Goal: Task Accomplishment & Management: Complete application form

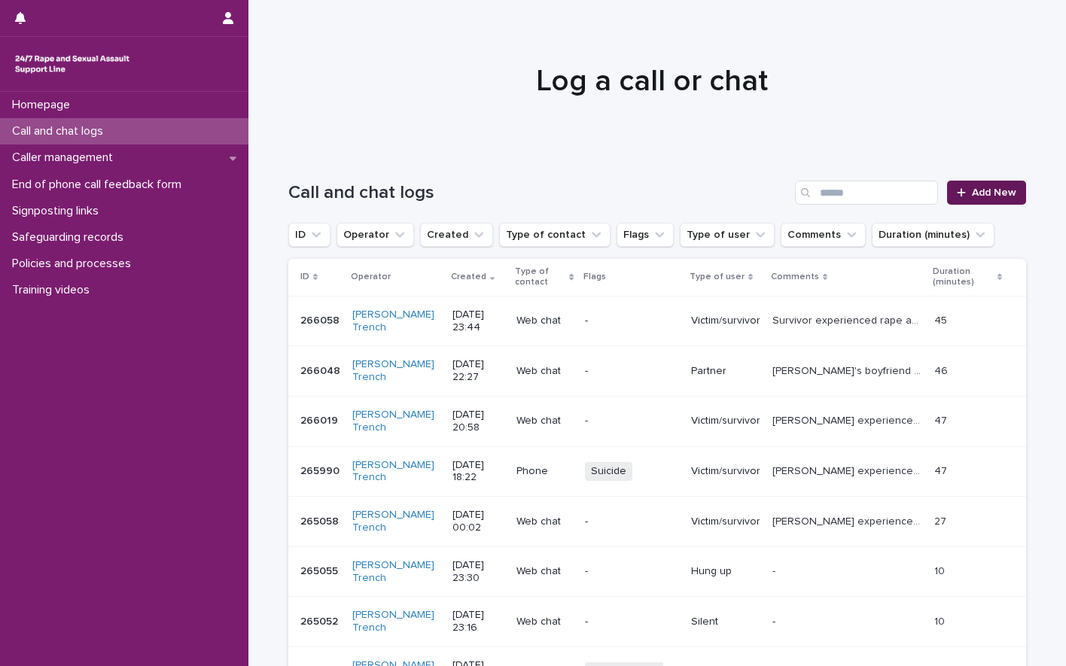
click at [974, 194] on span "Add New" at bounding box center [993, 192] width 44 height 11
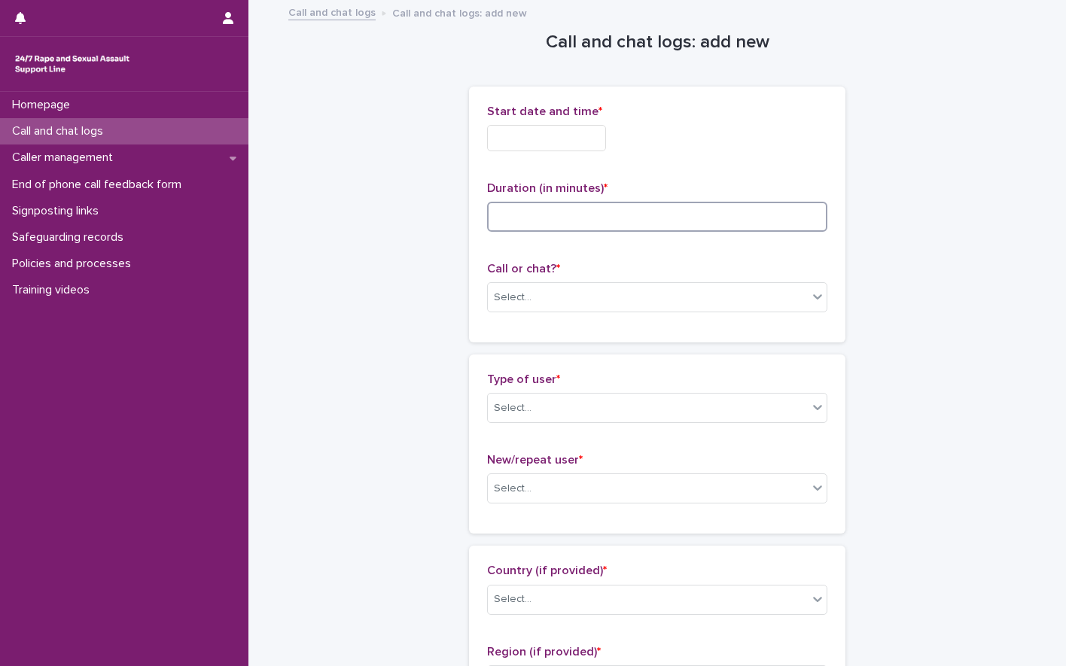
click at [515, 218] on input at bounding box center [657, 217] width 340 height 30
type input "*"
click at [510, 144] on input "text" at bounding box center [546, 138] width 119 height 26
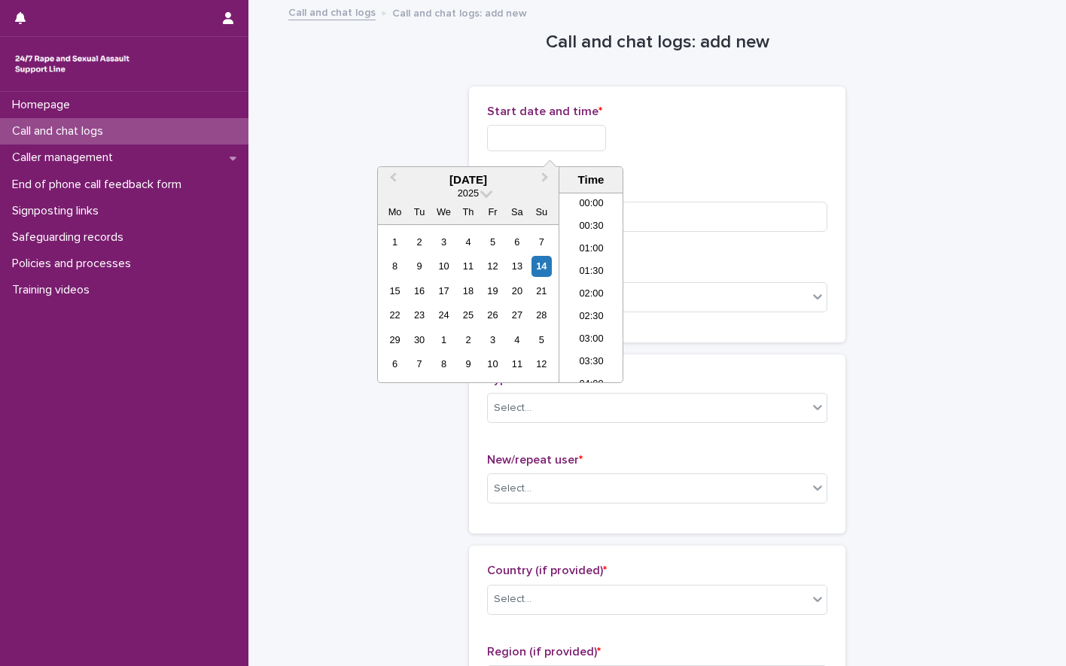
scroll to position [685, 0]
click at [601, 285] on li "17:00" at bounding box center [591, 287] width 64 height 23
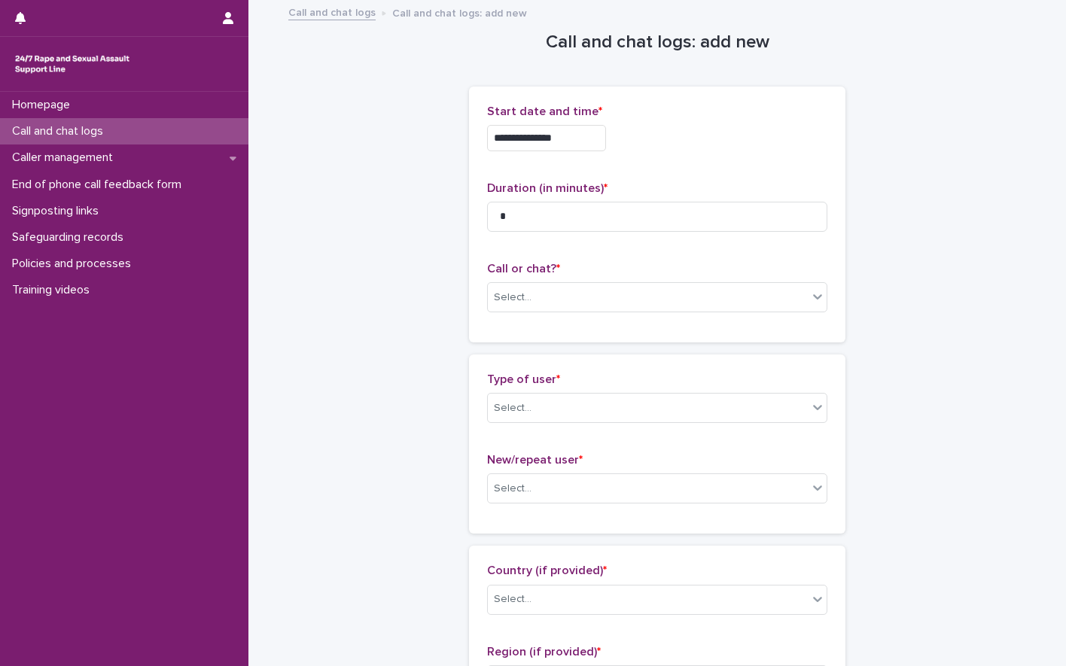
click at [560, 139] on input "**********" at bounding box center [546, 138] width 119 height 26
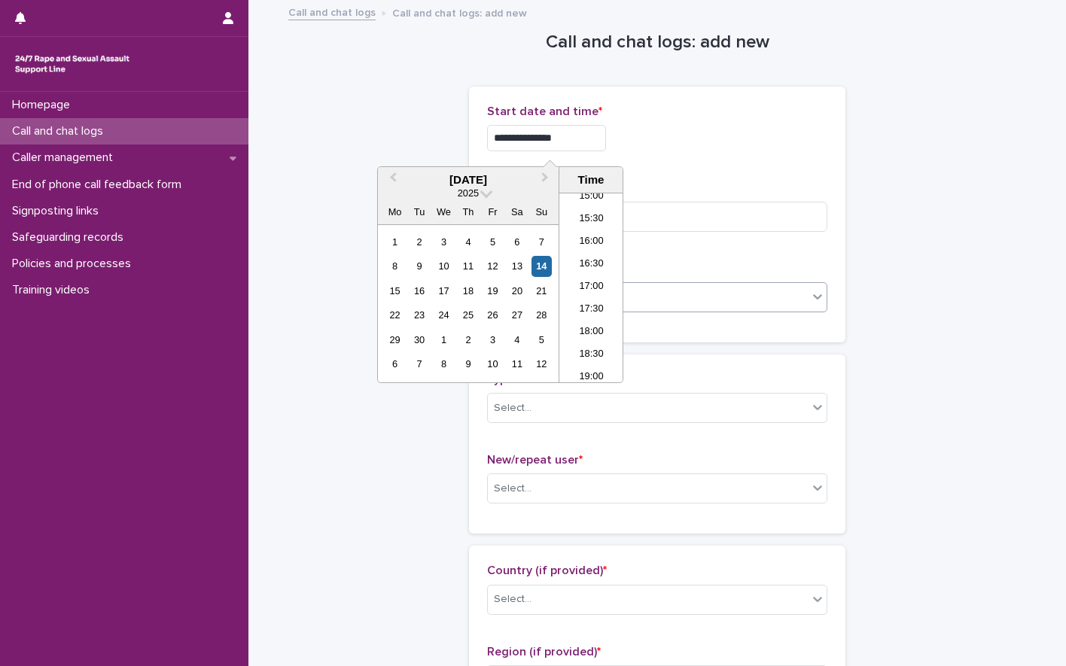
type input "**********"
click at [691, 297] on div "Select..." at bounding box center [648, 297] width 320 height 25
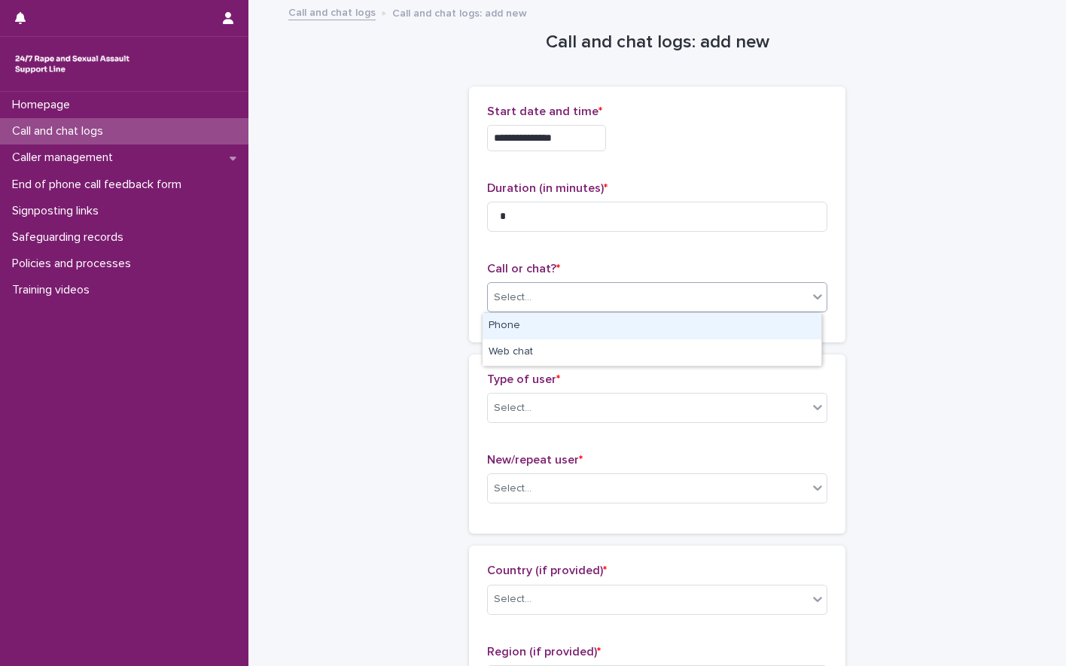
click at [495, 330] on div "Phone" at bounding box center [651, 326] width 339 height 26
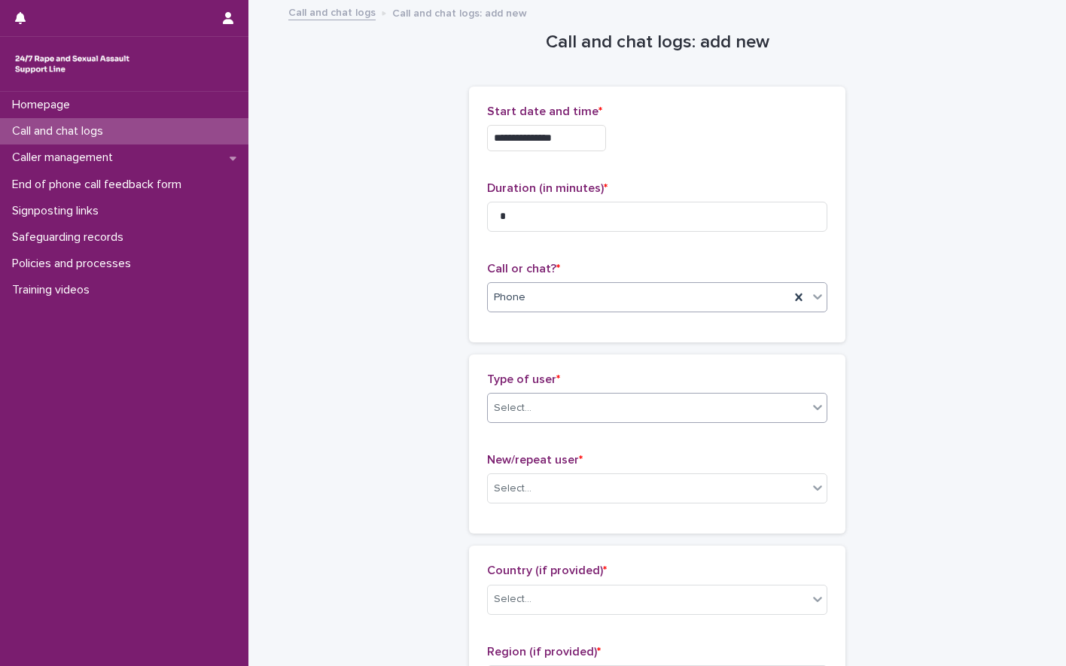
click at [561, 414] on div "Select..." at bounding box center [648, 408] width 320 height 25
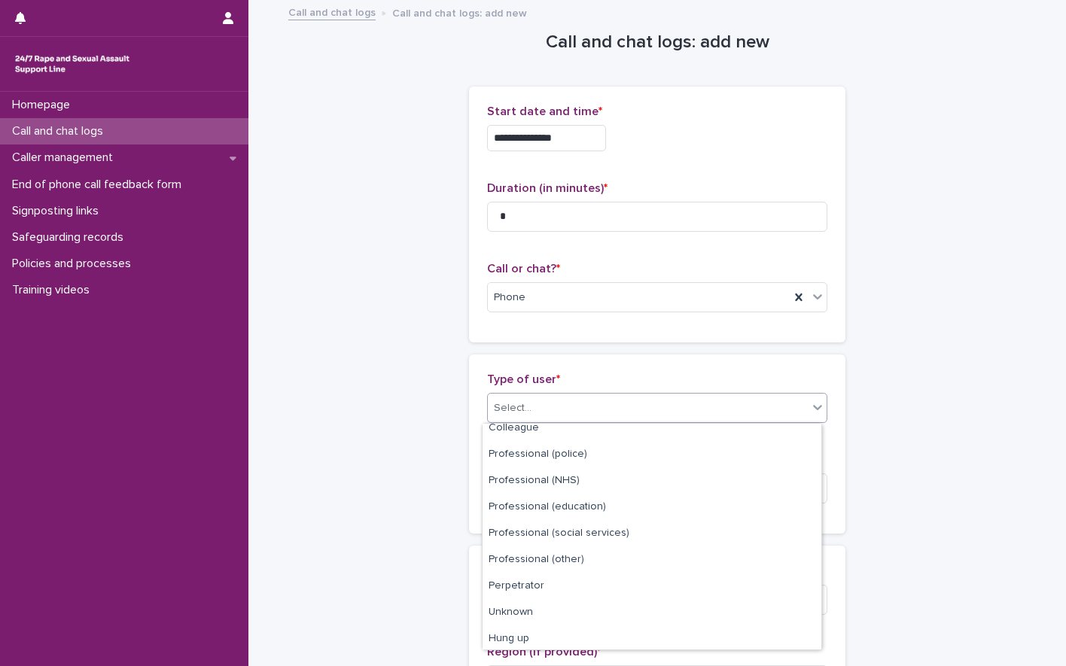
scroll to position [169, 0]
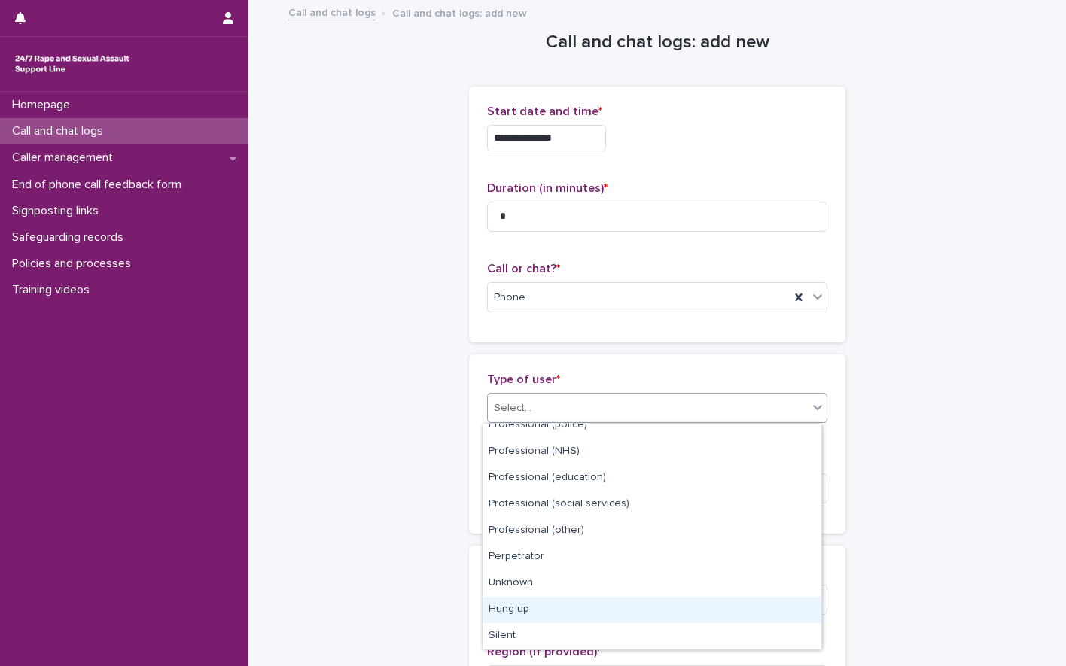
click at [510, 607] on div "Hung up" at bounding box center [651, 610] width 339 height 26
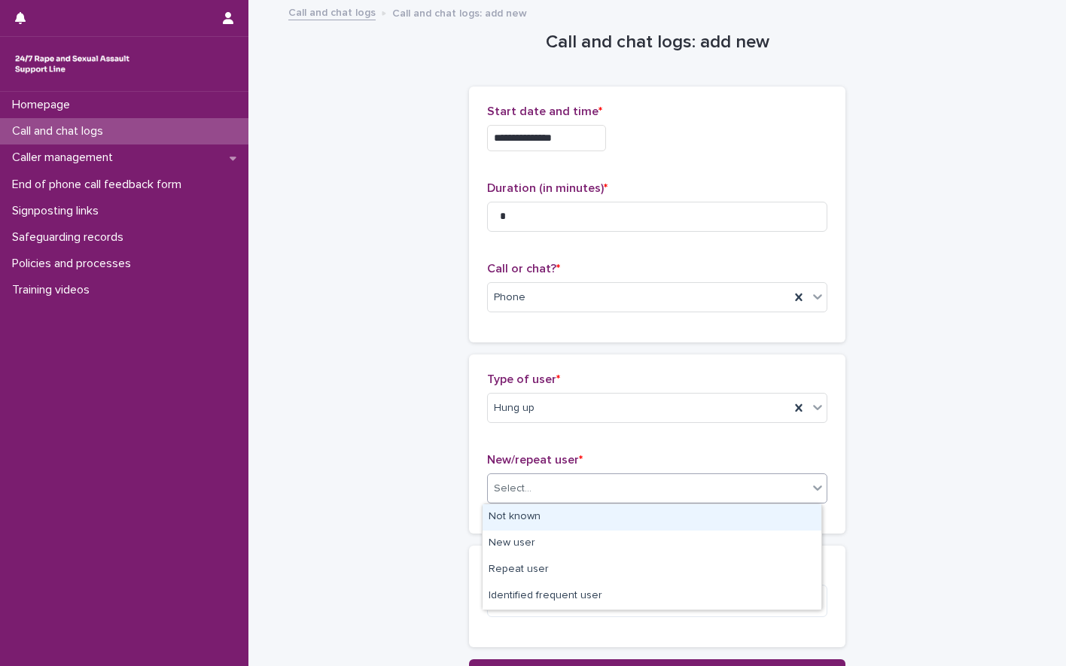
click at [566, 502] on div "Select..." at bounding box center [657, 488] width 340 height 30
click at [535, 513] on div "Not known" at bounding box center [651, 517] width 339 height 26
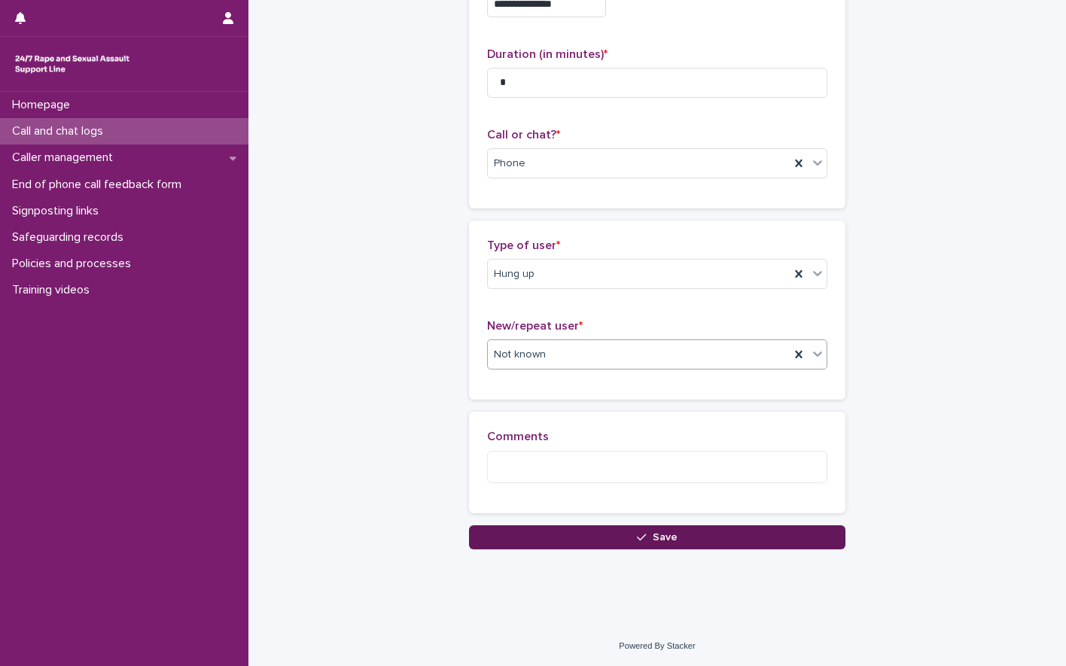
scroll to position [135, 0]
click at [678, 536] on button "Save" at bounding box center [657, 536] width 376 height 24
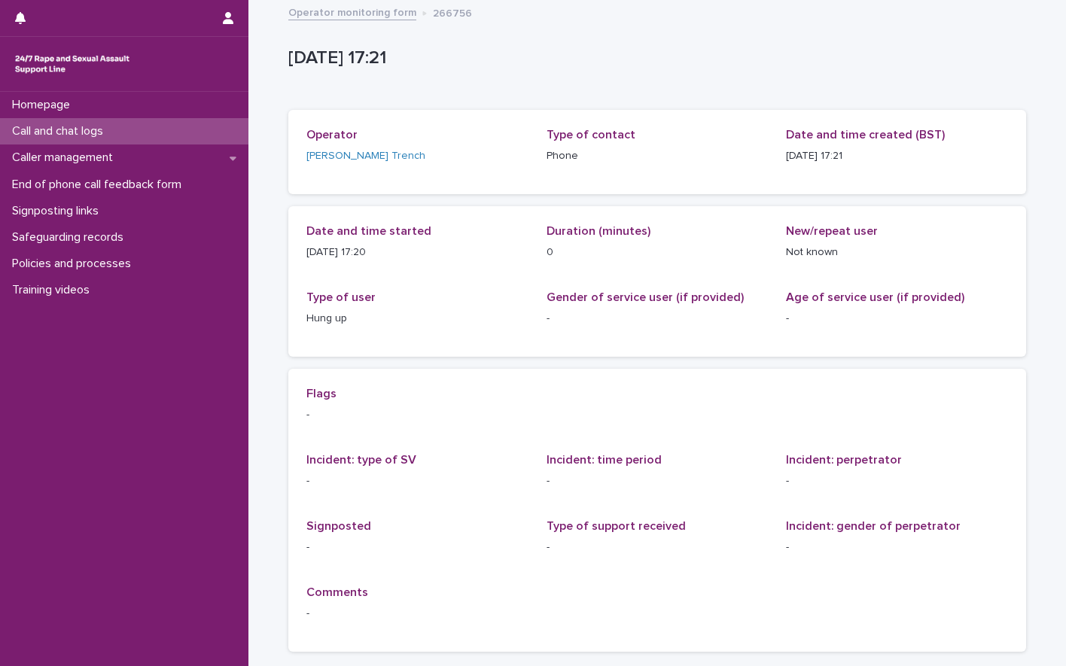
click at [87, 133] on p "Call and chat logs" at bounding box center [60, 131] width 109 height 14
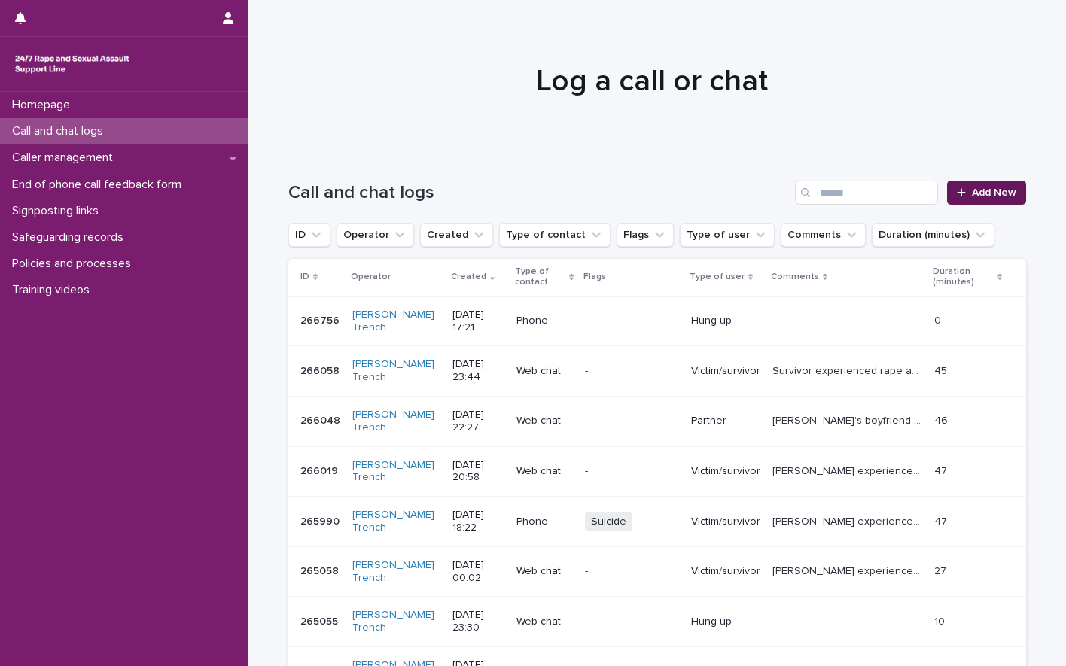
click at [977, 194] on span "Add New" at bounding box center [993, 192] width 44 height 11
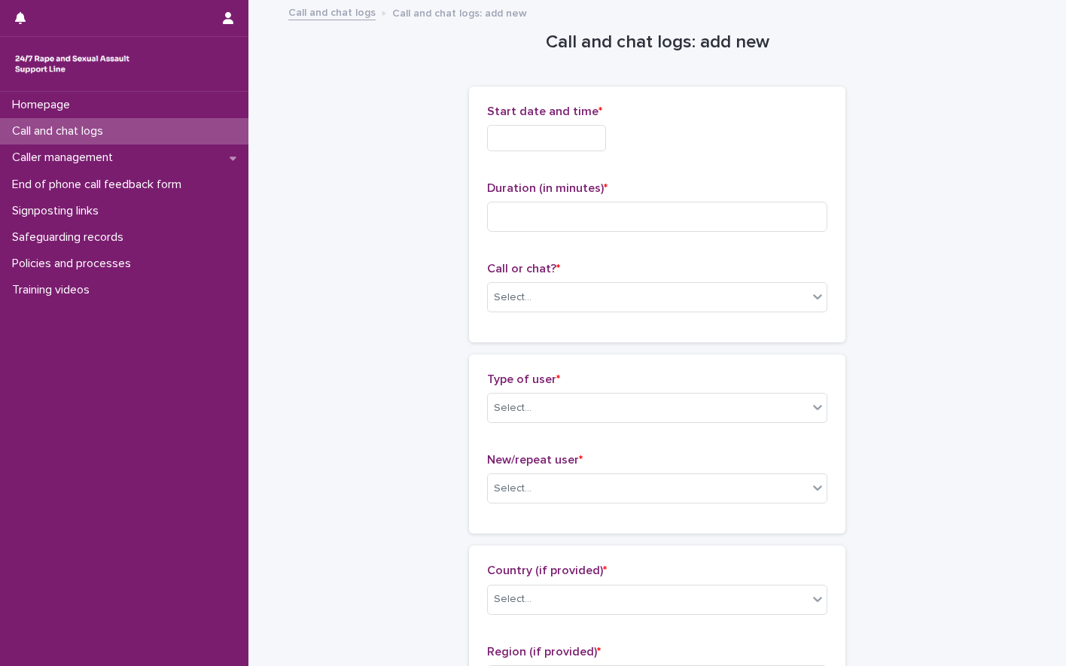
click at [525, 141] on input "text" at bounding box center [546, 138] width 119 height 26
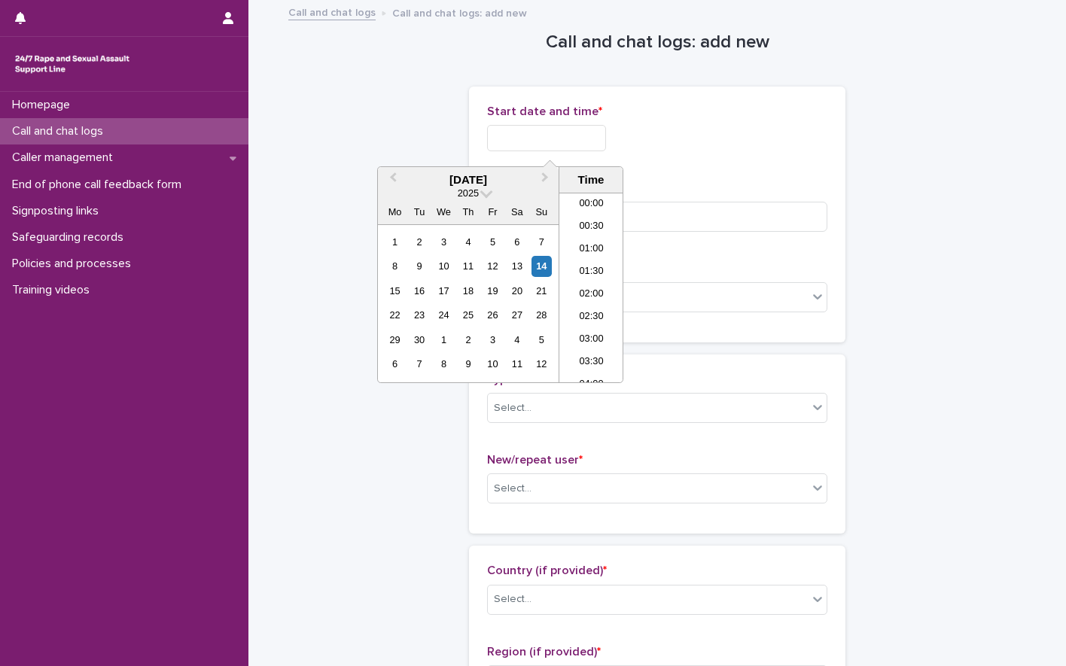
scroll to position [685, 0]
click at [594, 292] on li "17:00" at bounding box center [591, 287] width 64 height 23
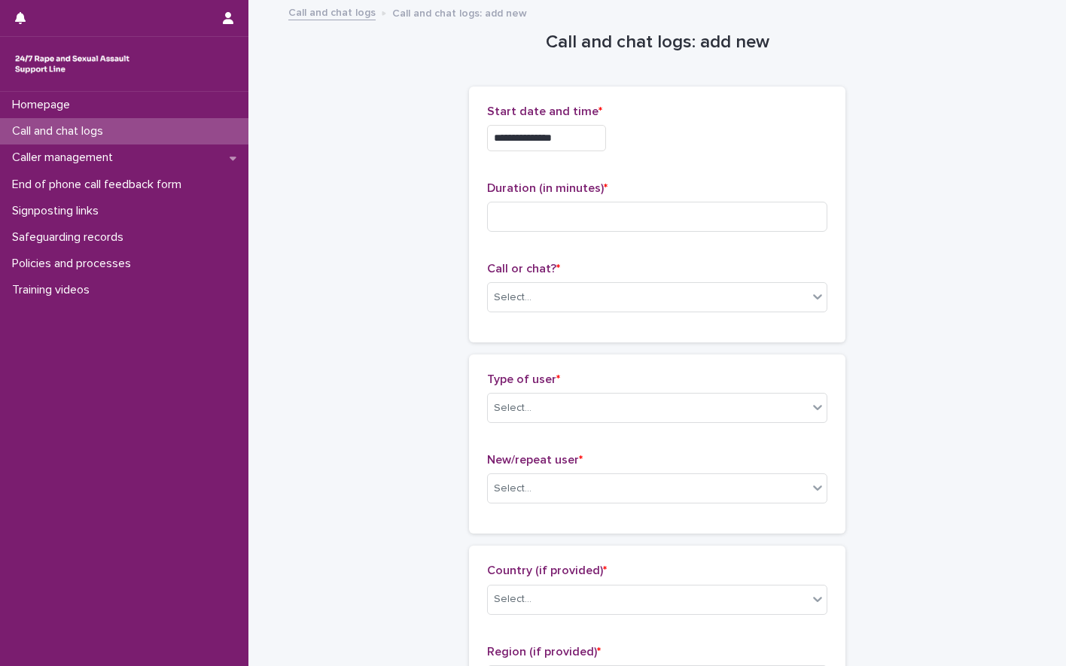
click at [568, 141] on input "**********" at bounding box center [546, 138] width 119 height 26
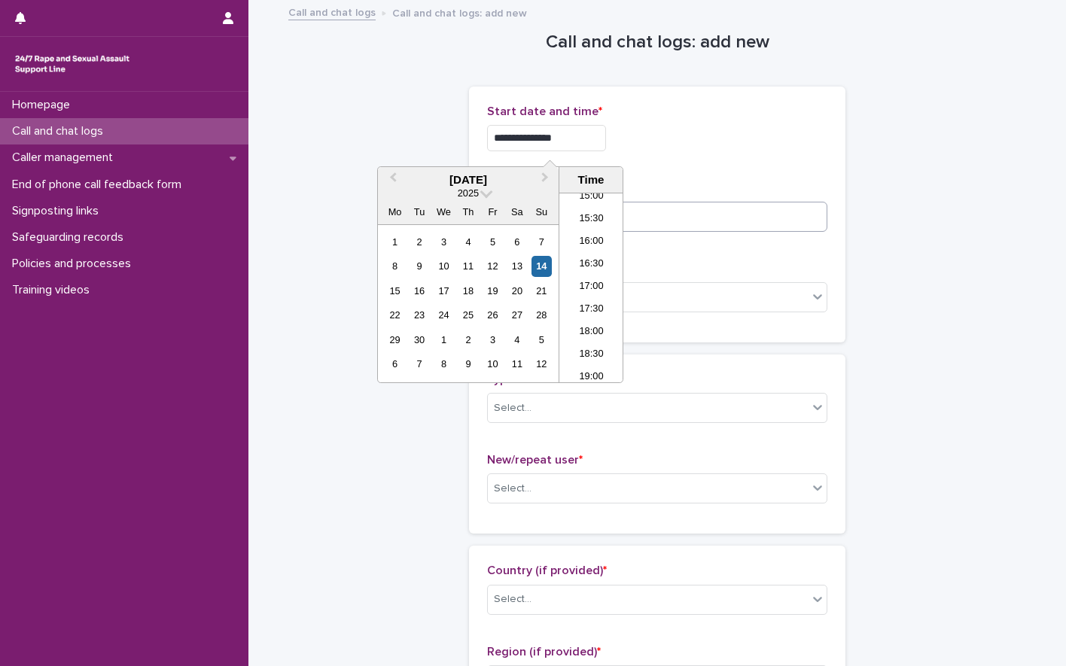
type input "**********"
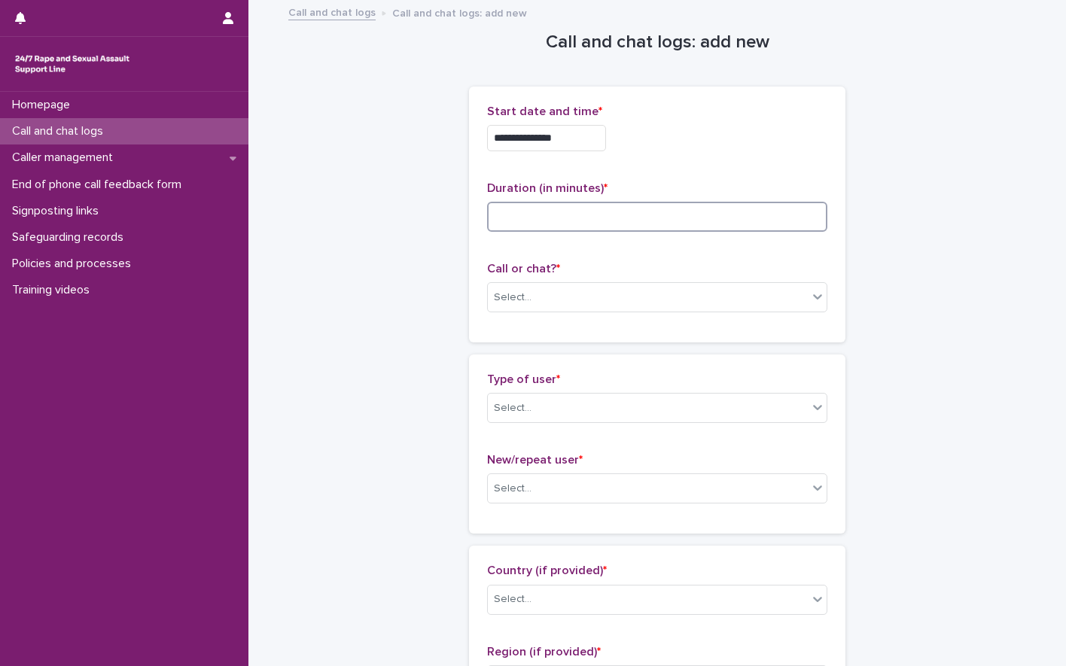
click at [649, 210] on input at bounding box center [657, 217] width 340 height 30
type input "*"
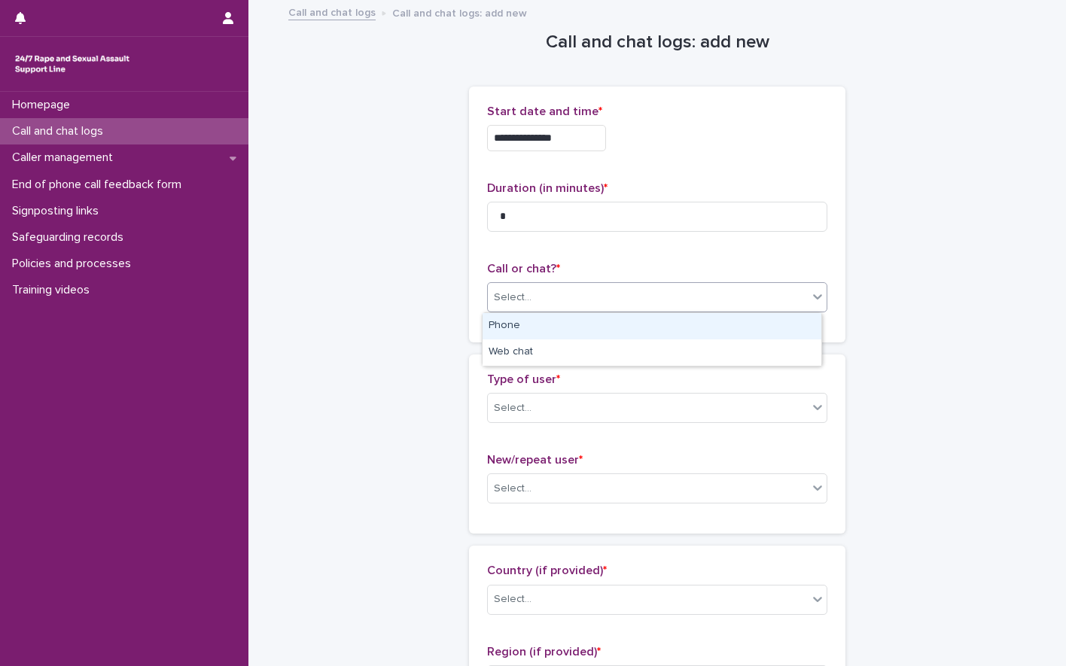
click at [578, 301] on div "Select..." at bounding box center [648, 297] width 320 height 25
click at [528, 327] on div "Phone" at bounding box center [651, 326] width 339 height 26
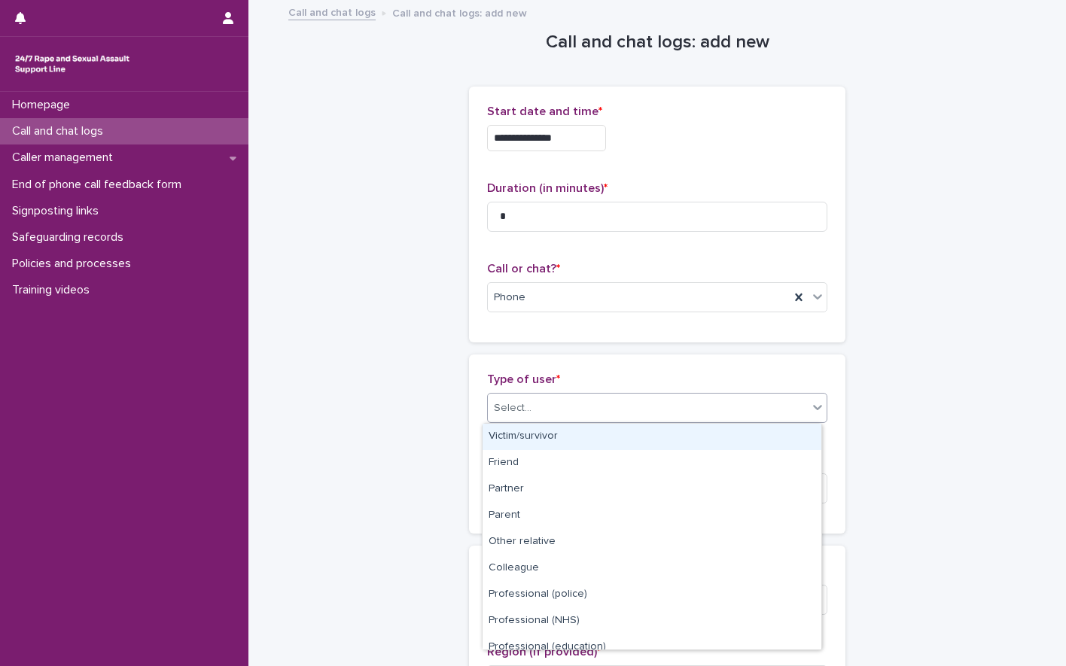
click at [568, 403] on div "Select..." at bounding box center [648, 408] width 320 height 25
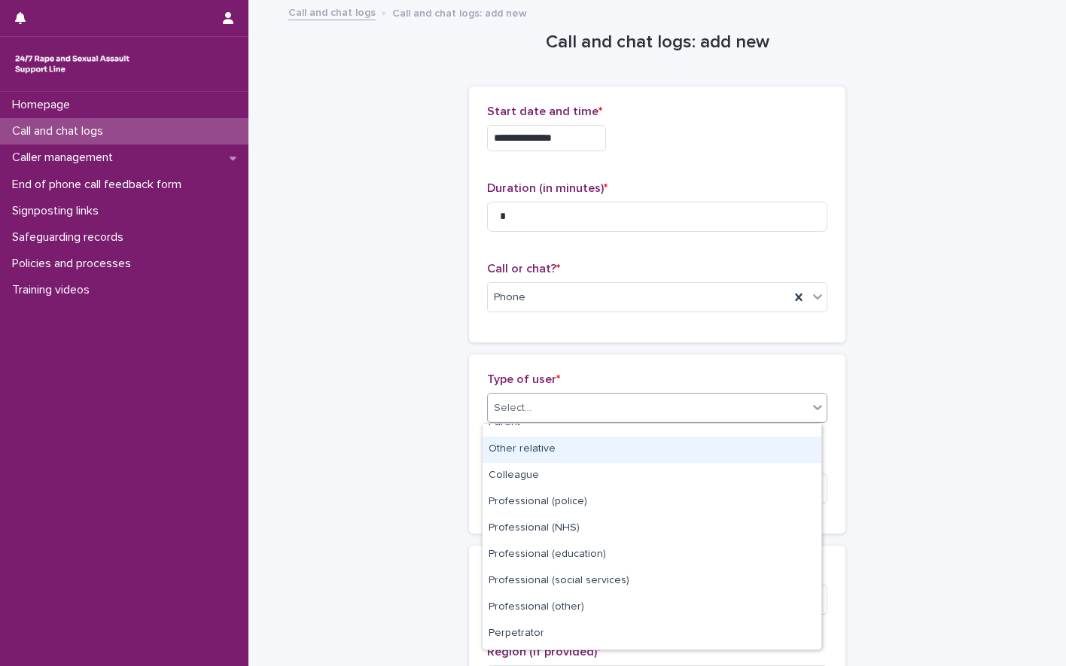
scroll to position [169, 0]
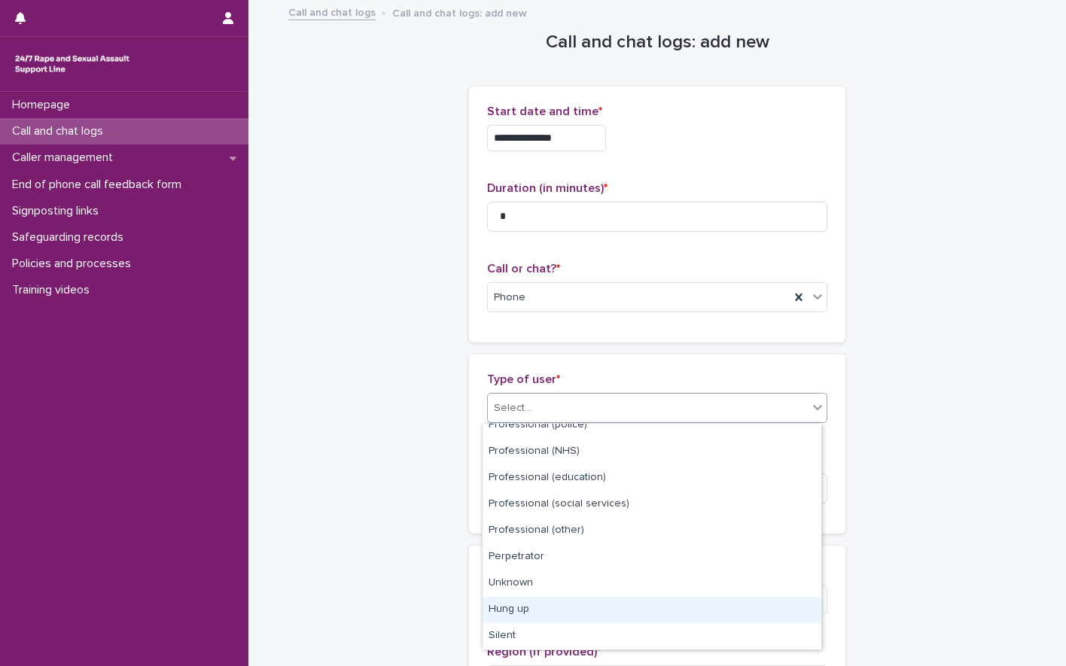
click at [530, 605] on div "Hung up" at bounding box center [651, 610] width 339 height 26
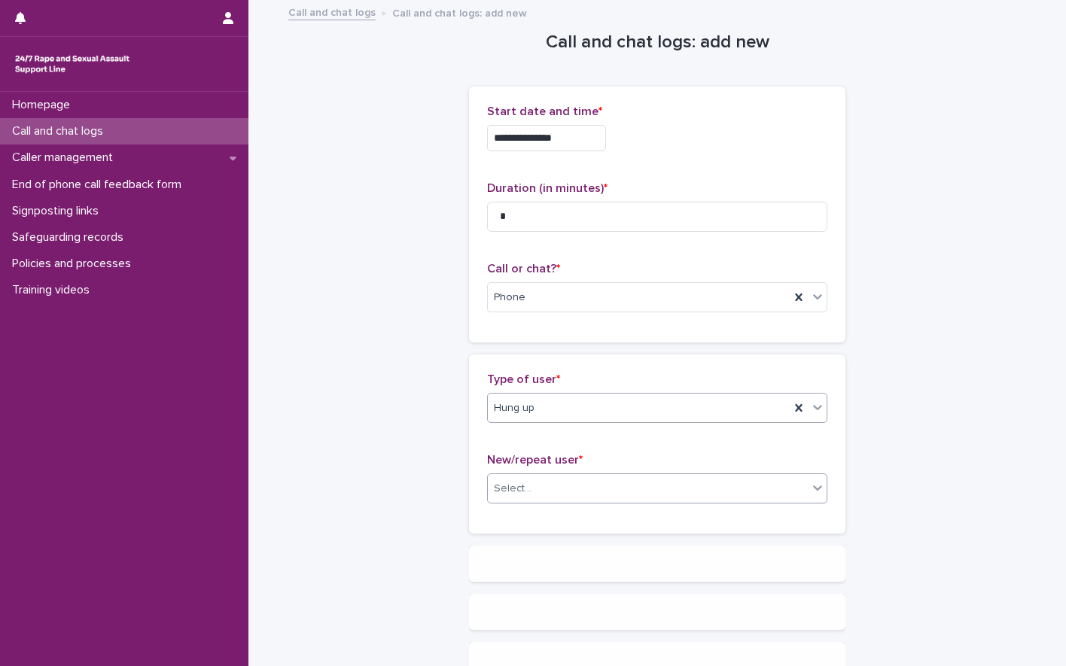
click at [556, 488] on div "Select..." at bounding box center [648, 488] width 320 height 25
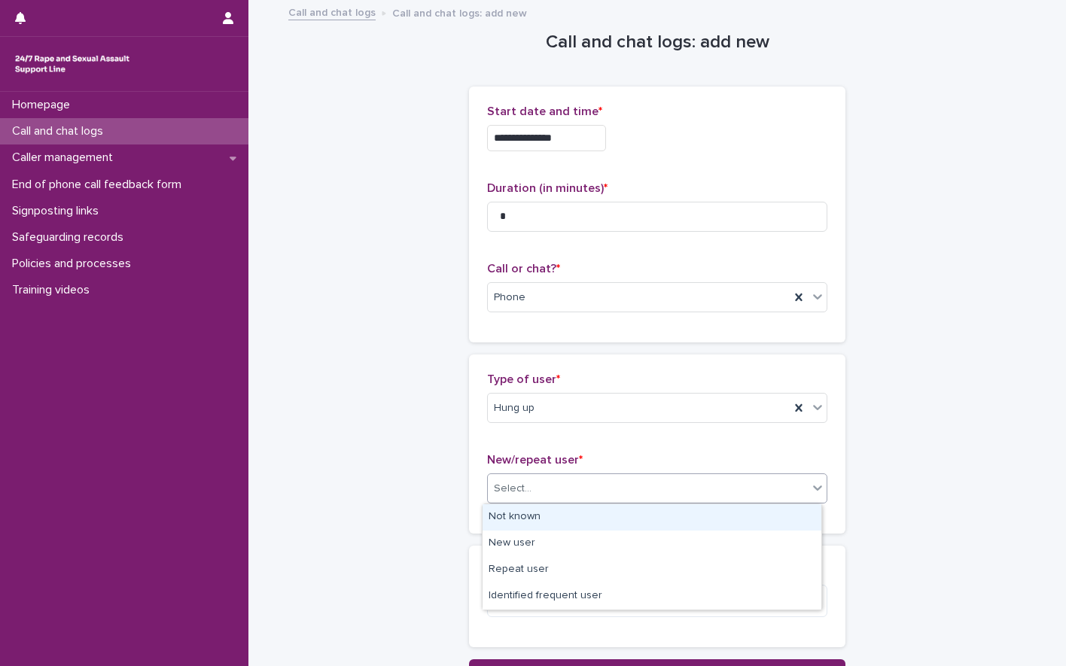
click at [528, 512] on div "Not known" at bounding box center [651, 517] width 339 height 26
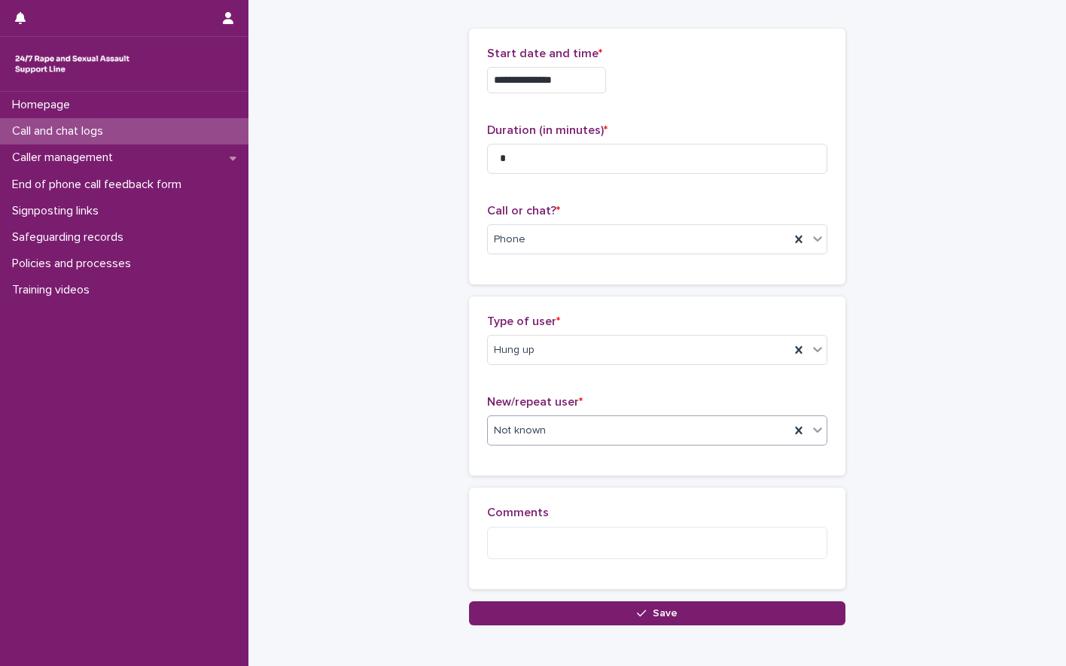
scroll to position [75, 0]
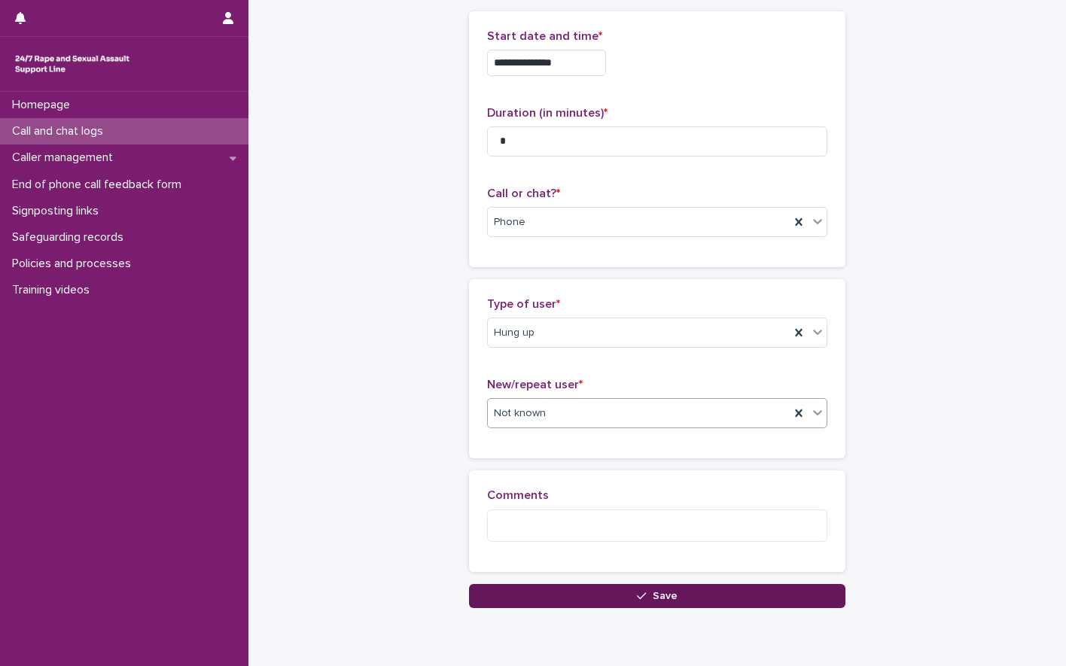
click at [597, 594] on button "Save" at bounding box center [657, 596] width 376 height 24
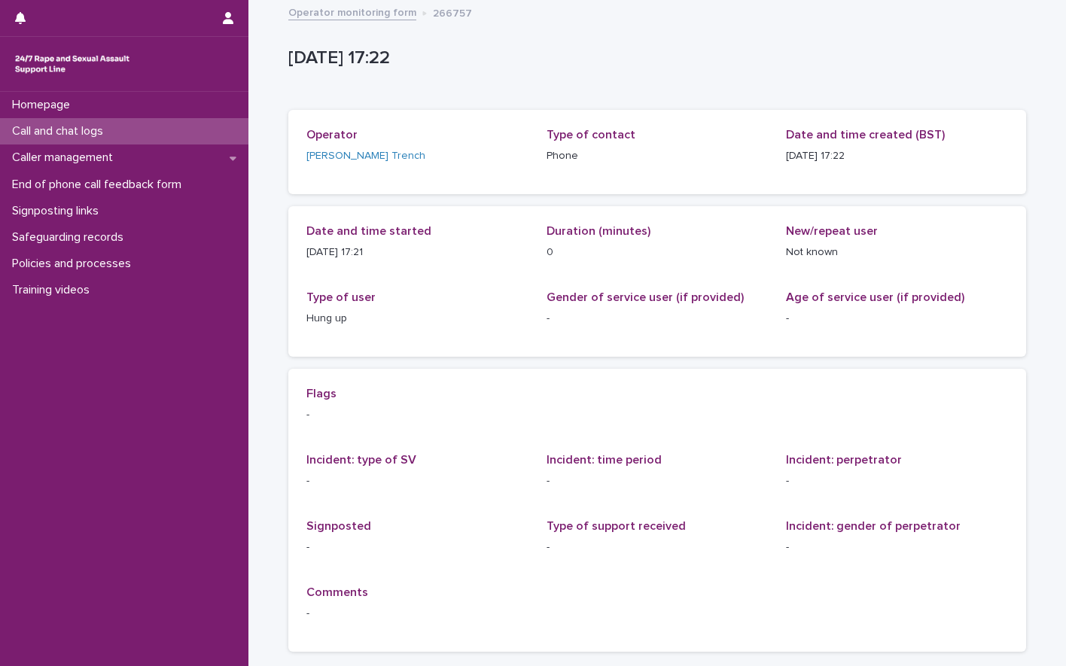
click at [62, 126] on p "Call and chat logs" at bounding box center [60, 131] width 109 height 14
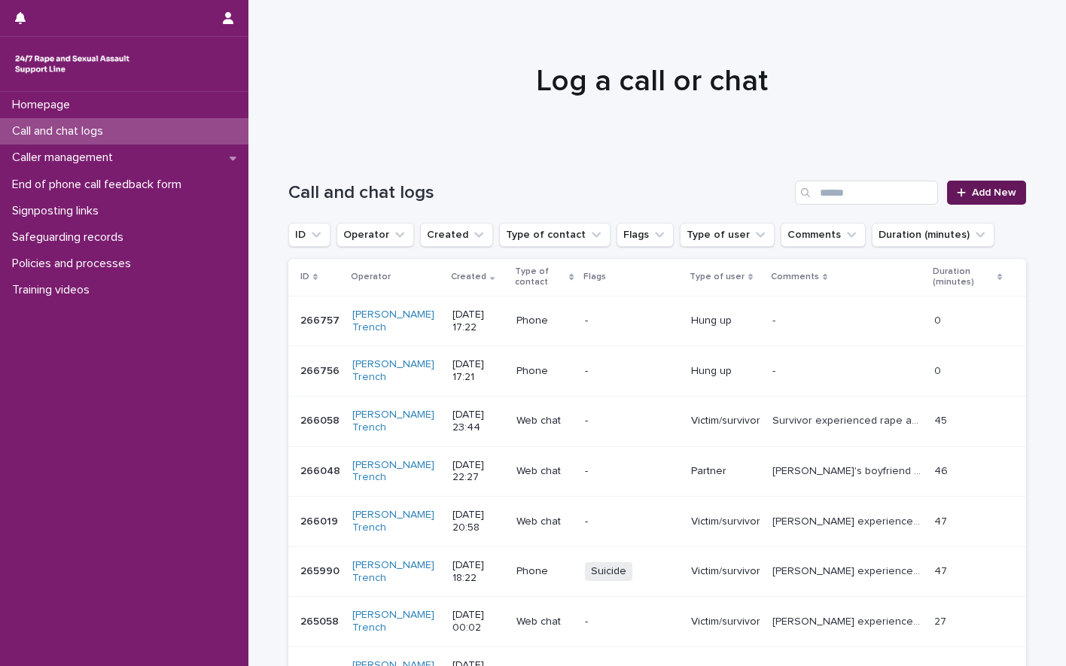
click at [971, 192] on span "Add New" at bounding box center [993, 192] width 44 height 11
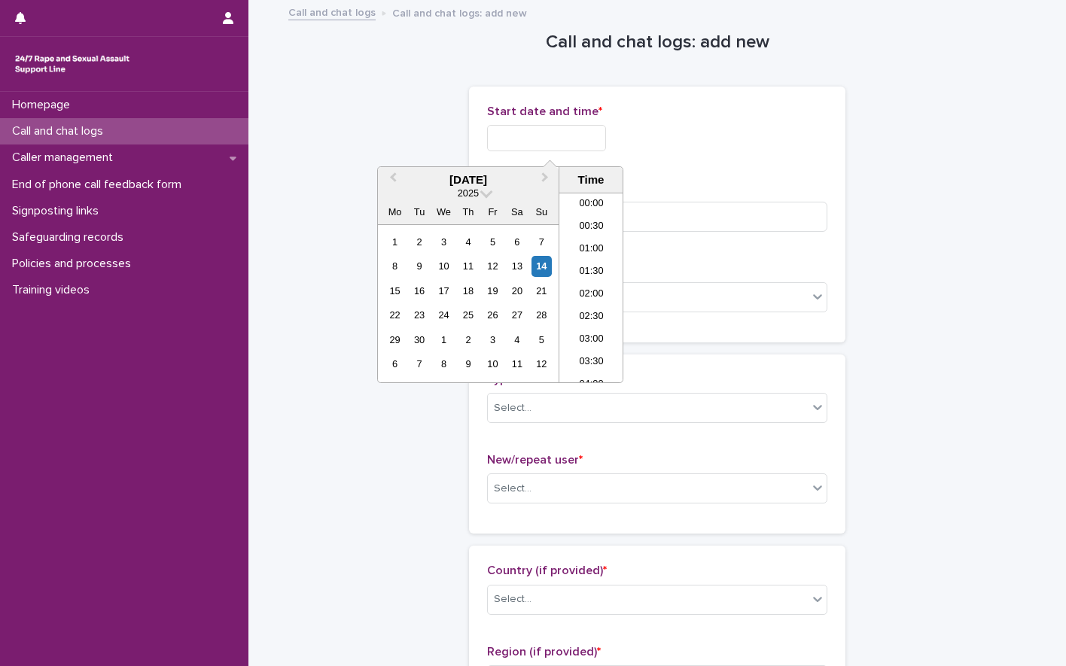
click at [547, 144] on input "text" at bounding box center [546, 138] width 119 height 26
click at [593, 289] on li "17:00" at bounding box center [591, 287] width 64 height 23
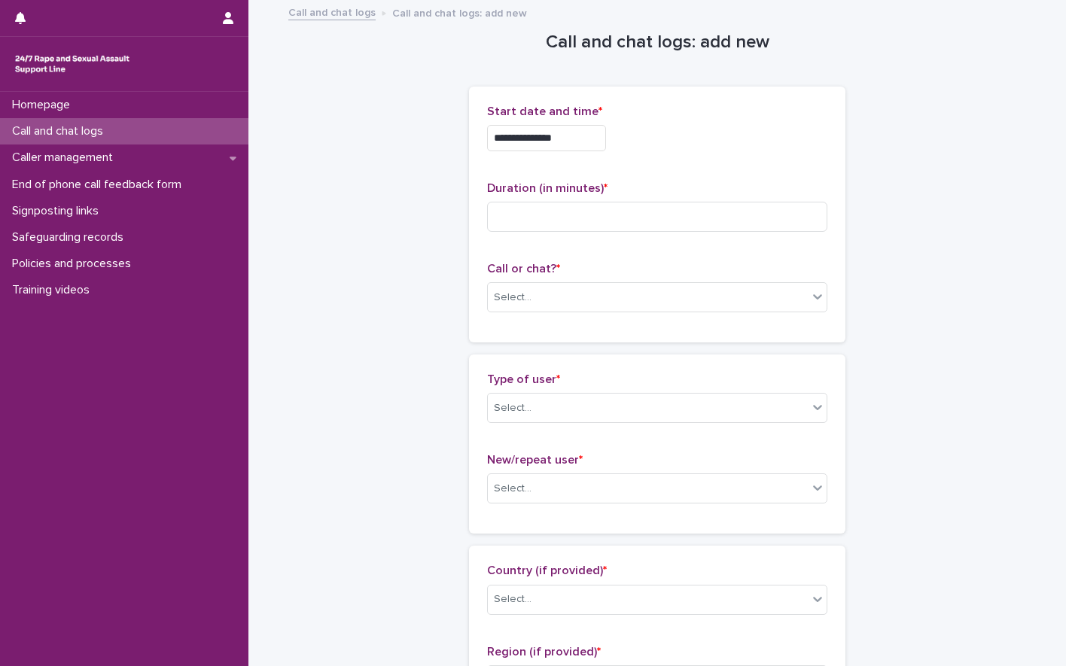
click at [588, 133] on input "**********" at bounding box center [546, 138] width 119 height 26
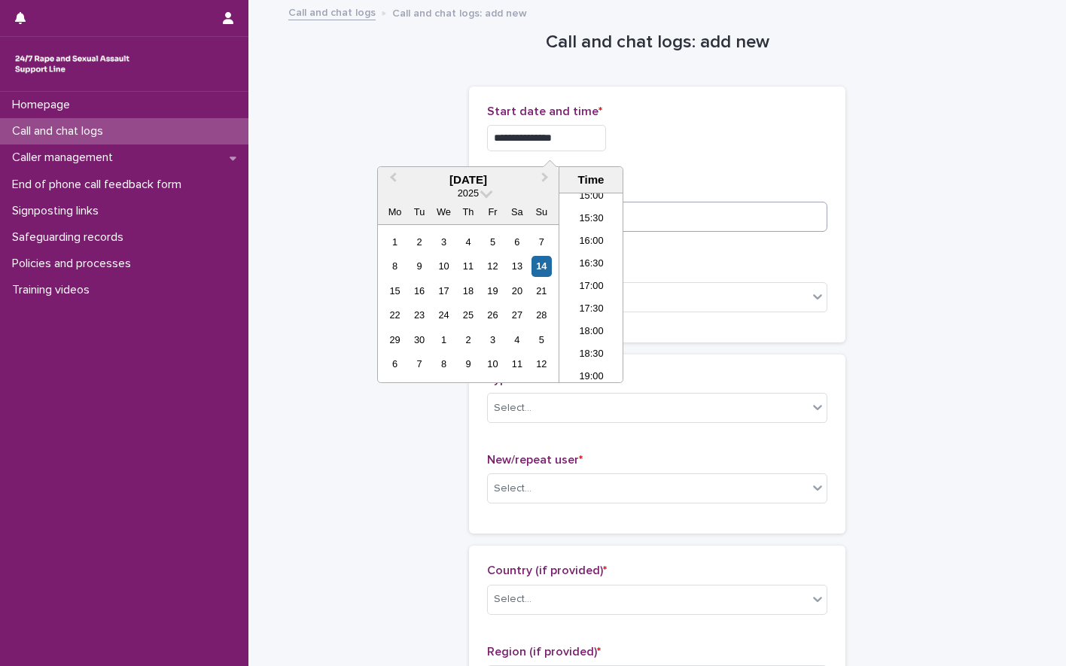
type input "**********"
click at [686, 224] on input at bounding box center [657, 217] width 340 height 30
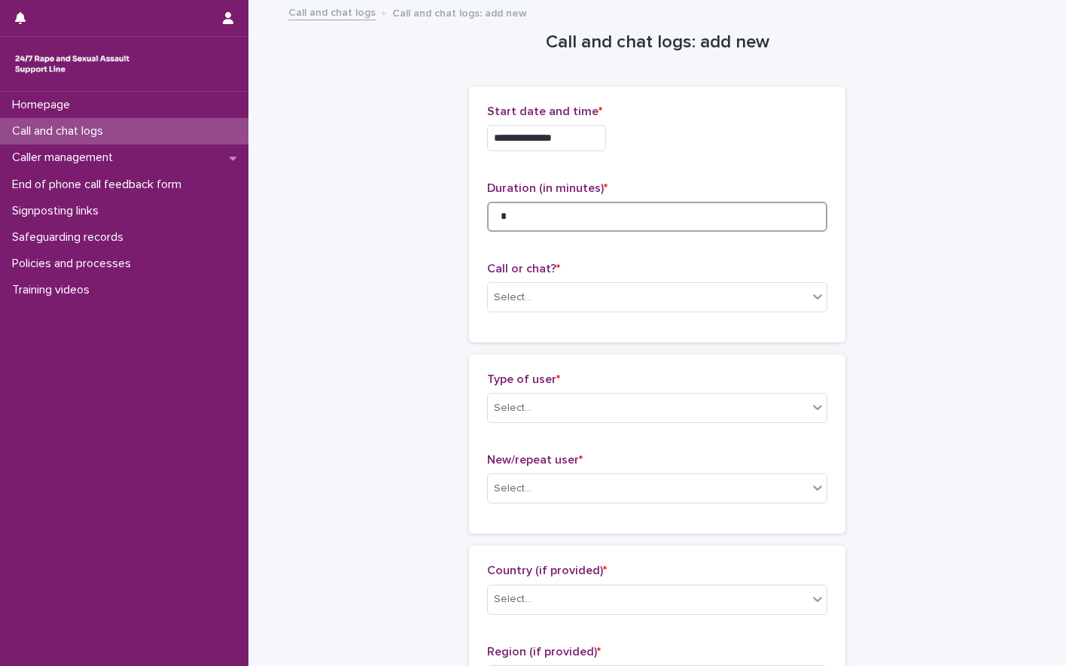
type input "*"
click at [526, 317] on div "Call or chat? * Select..." at bounding box center [657, 293] width 340 height 62
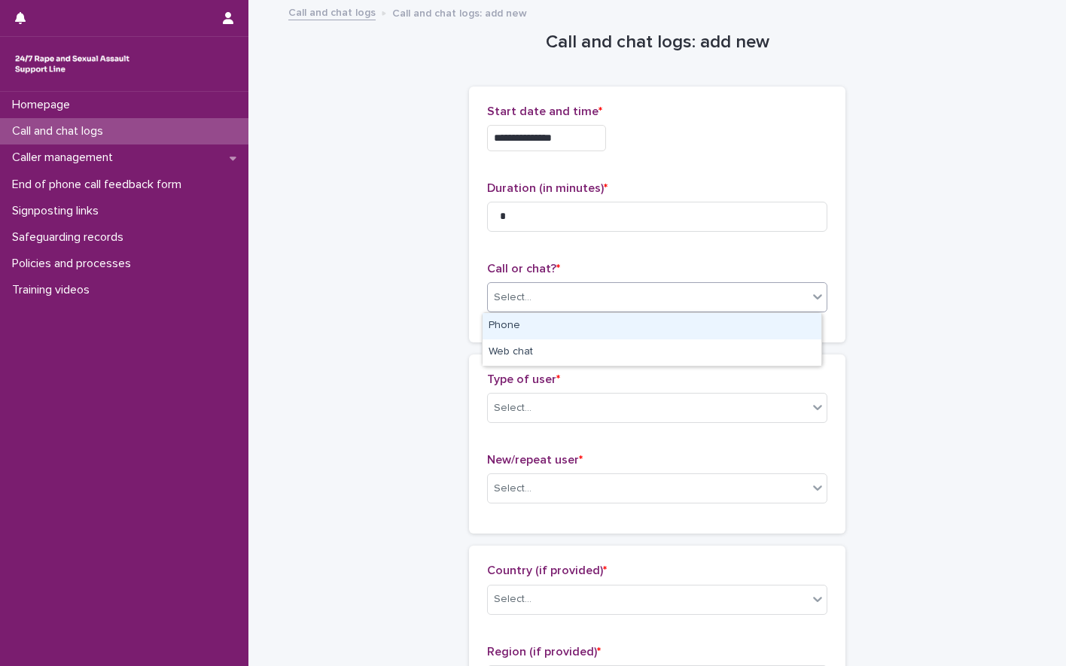
click at [519, 300] on div "Select..." at bounding box center [513, 298] width 38 height 16
click at [529, 327] on div "Phone" at bounding box center [651, 326] width 339 height 26
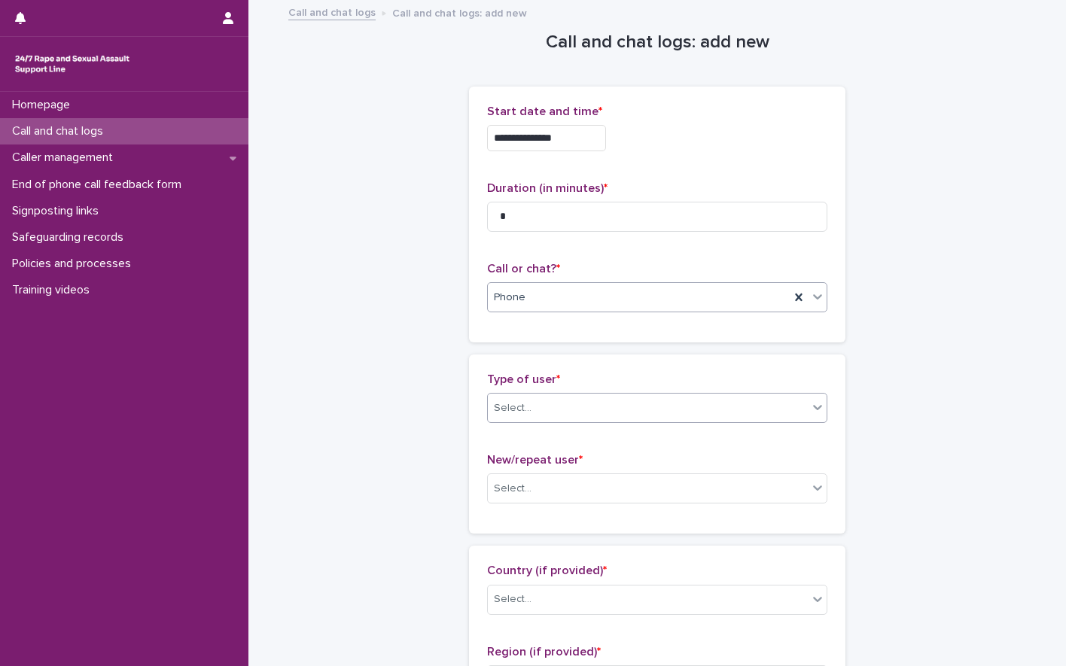
click at [529, 412] on div "Select..." at bounding box center [648, 408] width 320 height 25
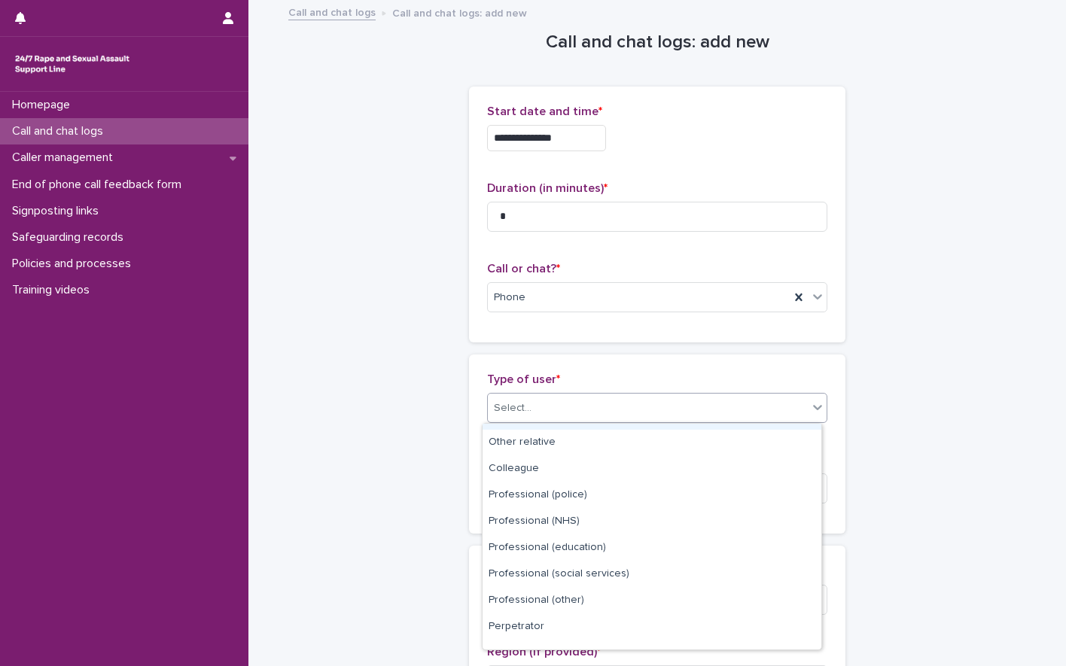
scroll to position [169, 0]
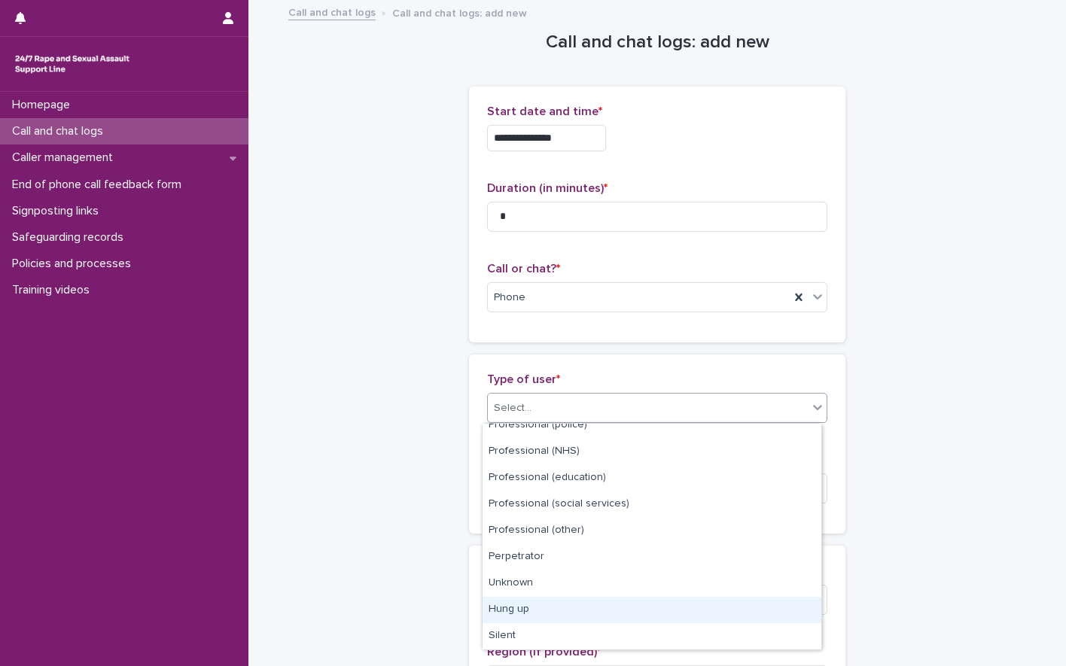
click at [526, 610] on div "Hung up" at bounding box center [651, 610] width 339 height 26
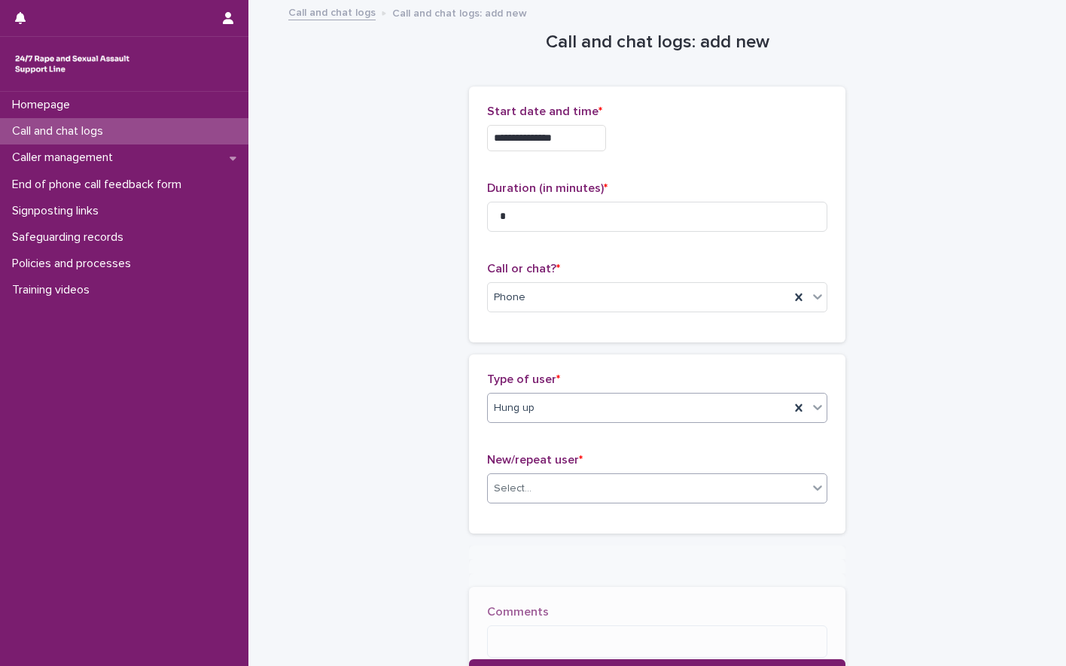
click at [553, 490] on div "Select..." at bounding box center [648, 488] width 320 height 25
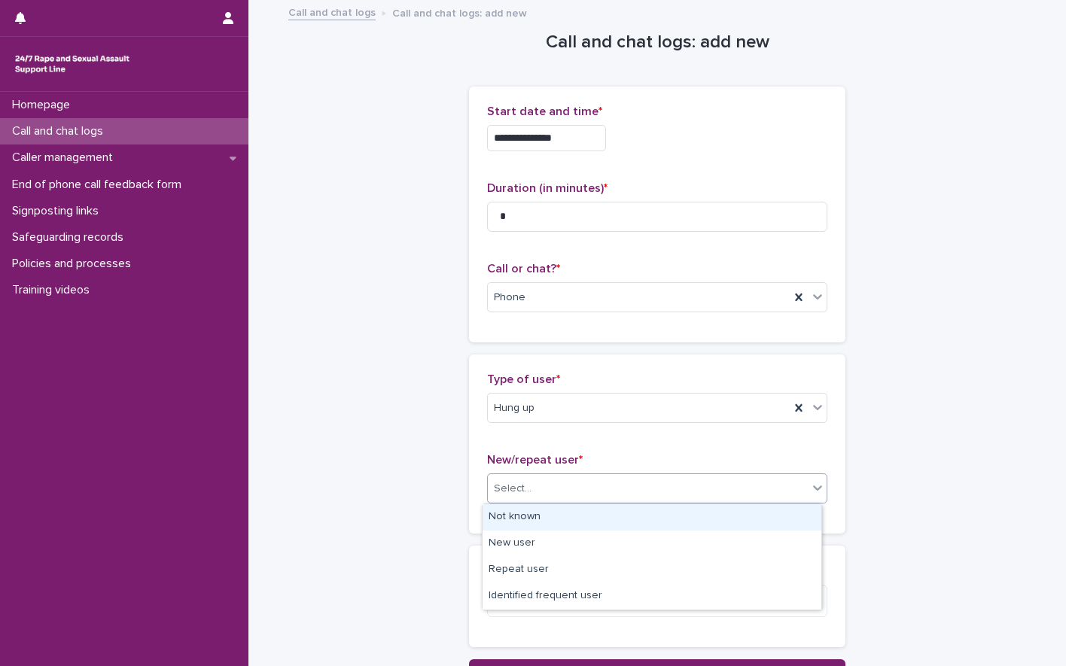
click at [534, 514] on div "Not known" at bounding box center [651, 517] width 339 height 26
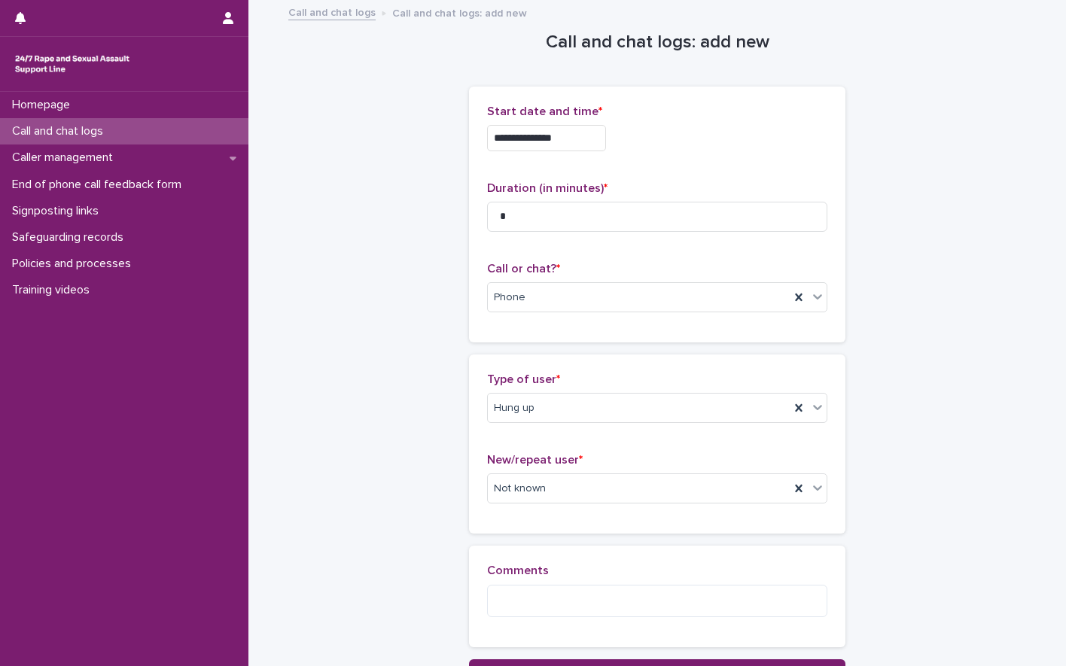
click at [898, 357] on div "**********" at bounding box center [656, 343] width 737 height 682
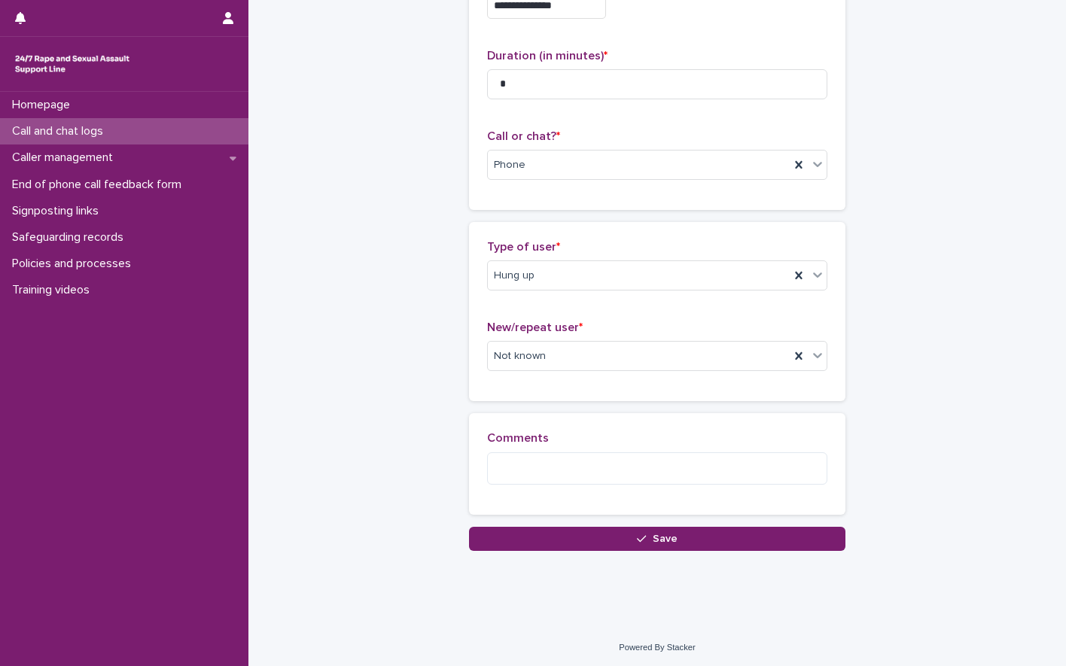
scroll to position [135, 0]
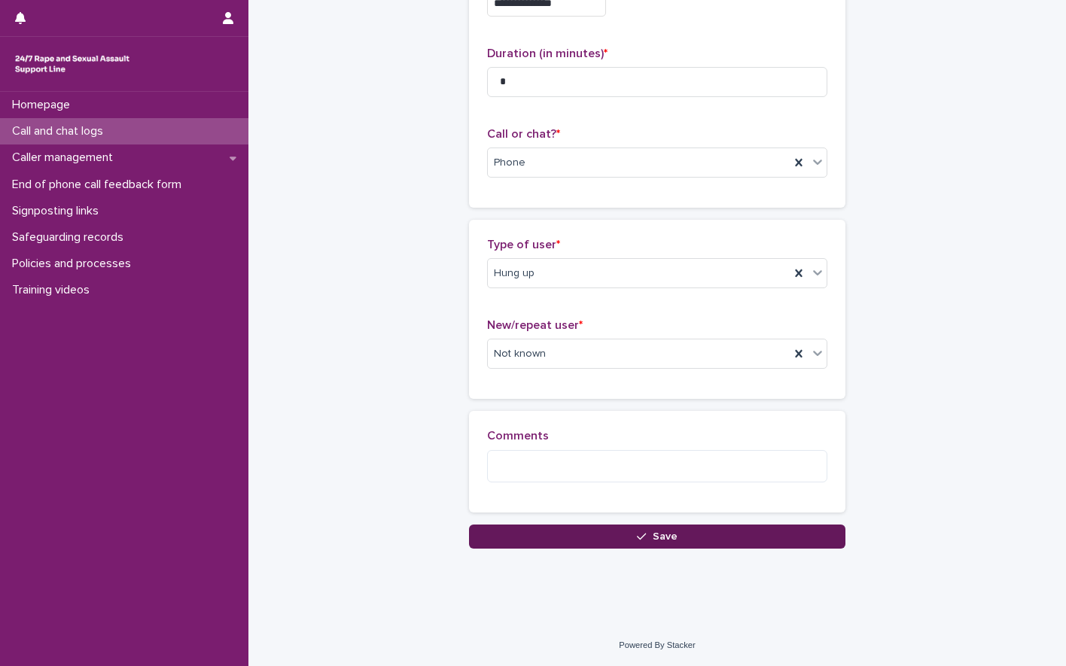
click at [694, 539] on button "Save" at bounding box center [657, 536] width 376 height 24
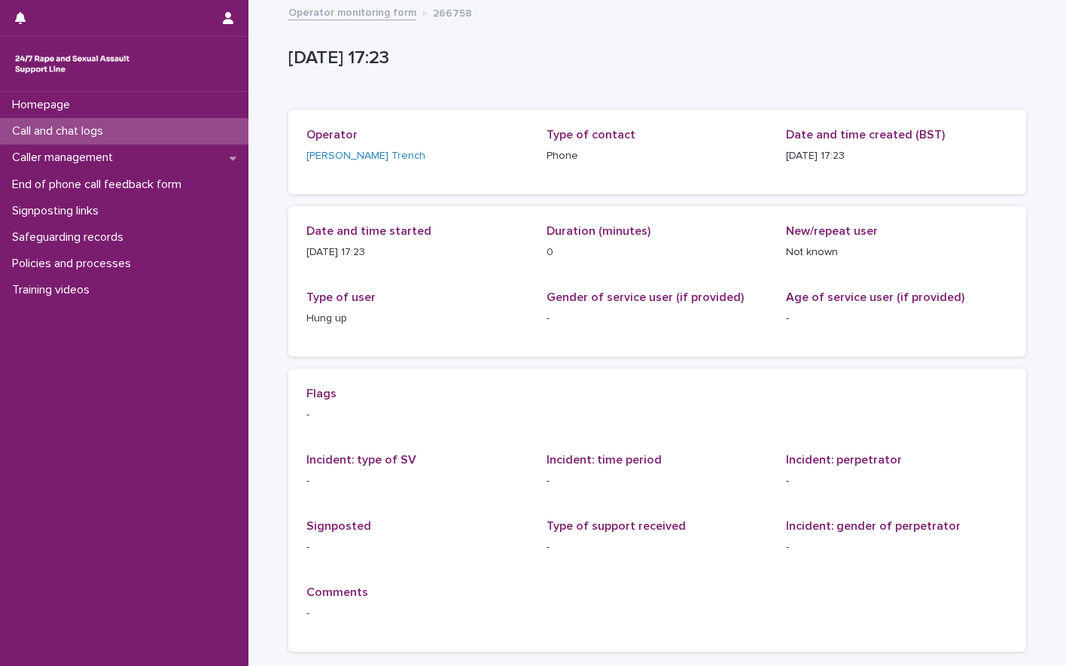
click at [115, 136] on p "Call and chat logs" at bounding box center [60, 131] width 109 height 14
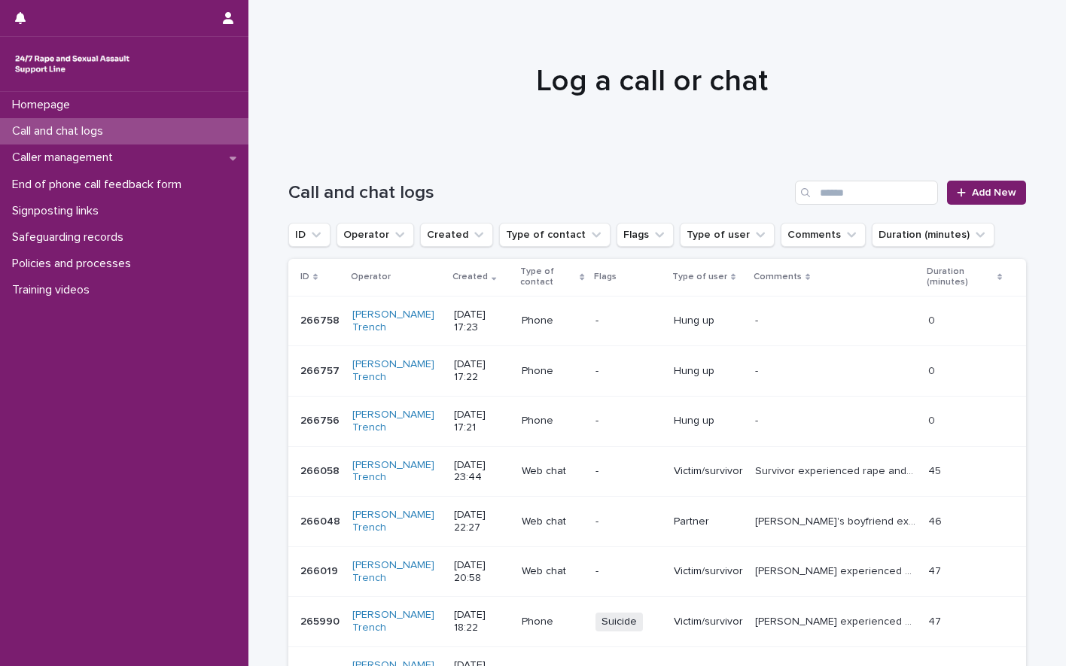
click at [595, 324] on p "-" at bounding box center [628, 321] width 66 height 13
